Goal: Transaction & Acquisition: Purchase product/service

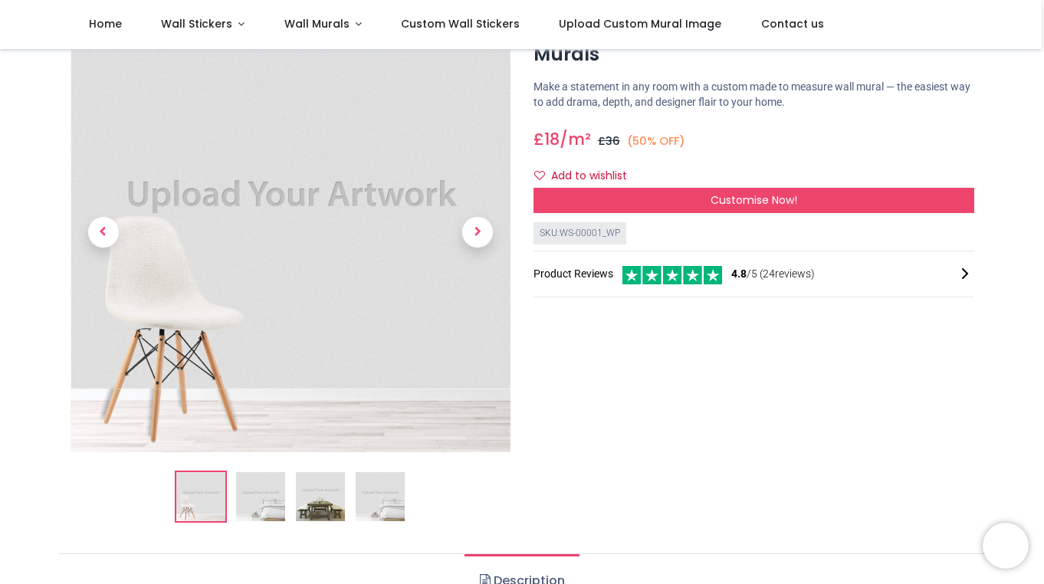
scroll to position [82, 0]
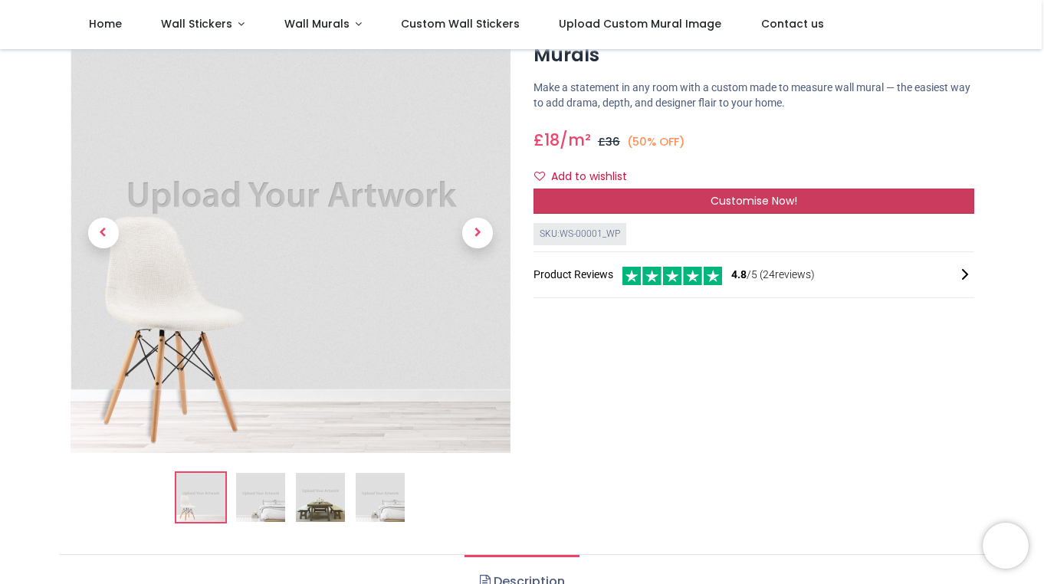
click at [622, 201] on div "Customise Now!" at bounding box center [754, 202] width 441 height 26
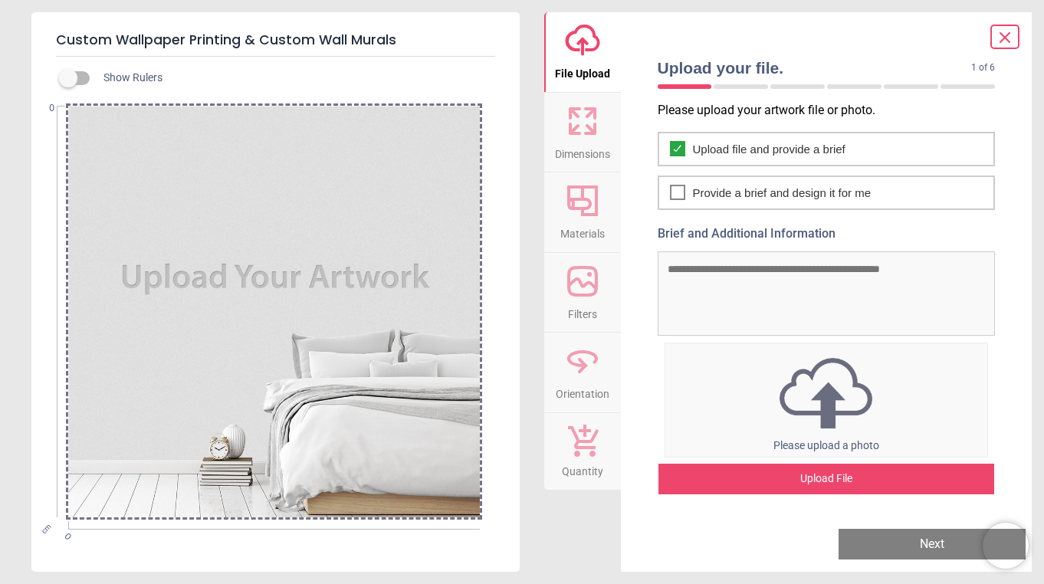
click at [402, 216] on div at bounding box center [274, 312] width 412 height 412
click at [734, 468] on div "Upload File" at bounding box center [826, 479] width 337 height 31
click at [810, 472] on div "Upload File" at bounding box center [826, 479] width 337 height 31
click at [593, 133] on icon at bounding box center [590, 128] width 9 height 9
